Goal: Find specific page/section: Find specific page/section

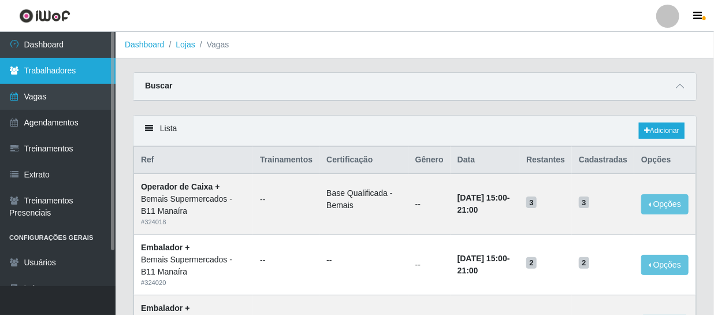
click at [53, 66] on link "Trabalhadores" at bounding box center [57, 71] width 115 height 26
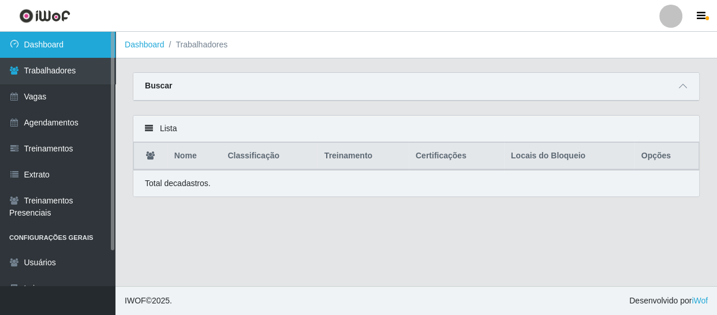
click at [55, 40] on link "Dashboard" at bounding box center [57, 45] width 115 height 26
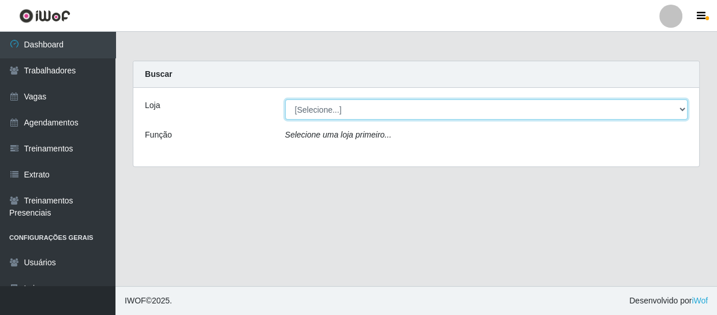
drag, startPoint x: 400, startPoint y: 111, endPoint x: 398, endPoint y: 118, distance: 7.6
click at [400, 111] on select "[Selecione...] Bemais Supermercados - B11 Manaíra" at bounding box center [486, 109] width 403 height 20
select select "409"
click at [285, 99] on select "[Selecione...] Bemais Supermercados - B11 Manaíra" at bounding box center [486, 109] width 403 height 20
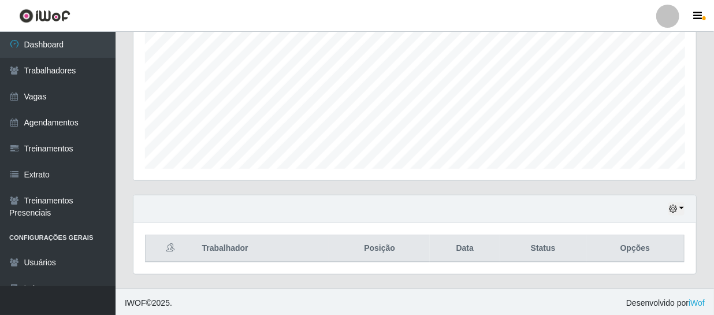
scroll to position [246, 0]
click at [680, 208] on button "button" at bounding box center [676, 206] width 16 height 13
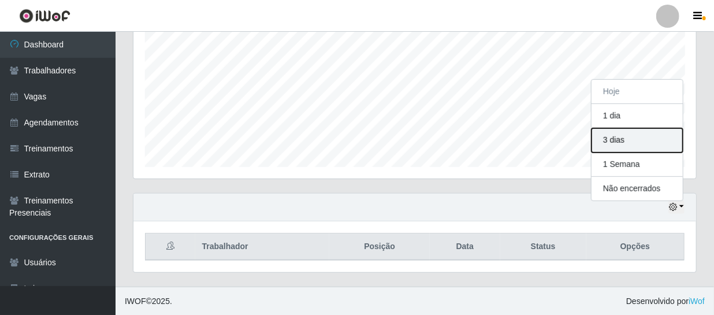
click at [628, 143] on button "3 dias" at bounding box center [636, 140] width 91 height 24
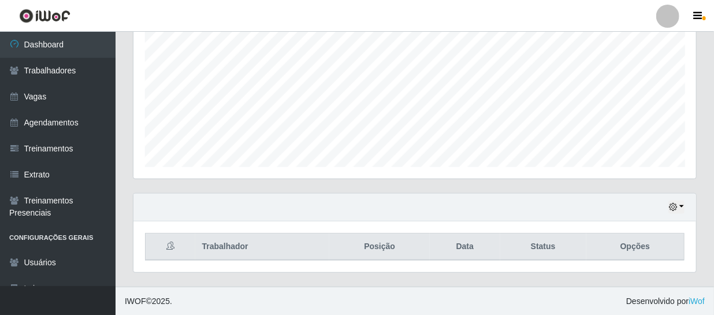
scroll to position [876, 0]
